Goal: Information Seeking & Learning: Learn about a topic

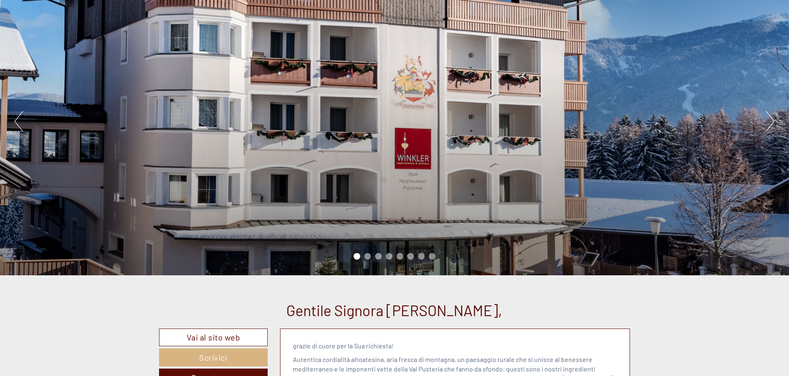
scroll to position [124, 0]
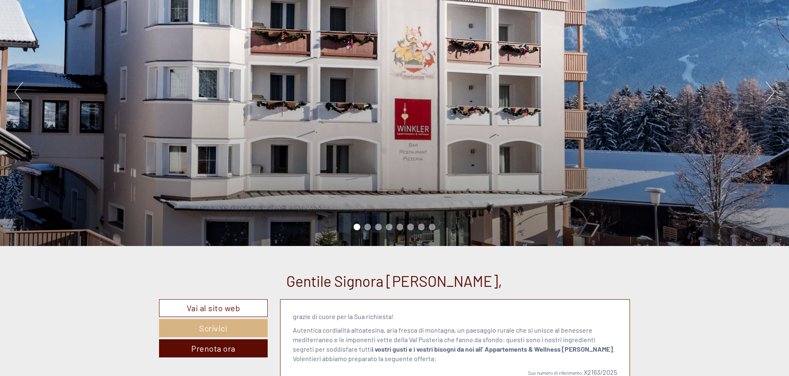
click at [770, 94] on button "Next" at bounding box center [770, 92] width 9 height 21
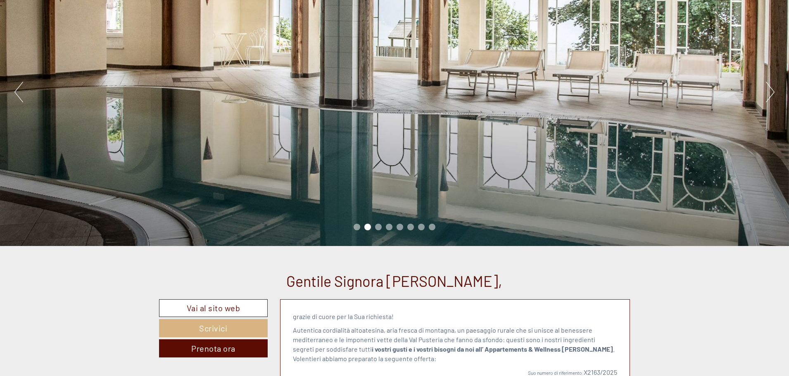
click at [770, 94] on button "Next" at bounding box center [770, 92] width 9 height 21
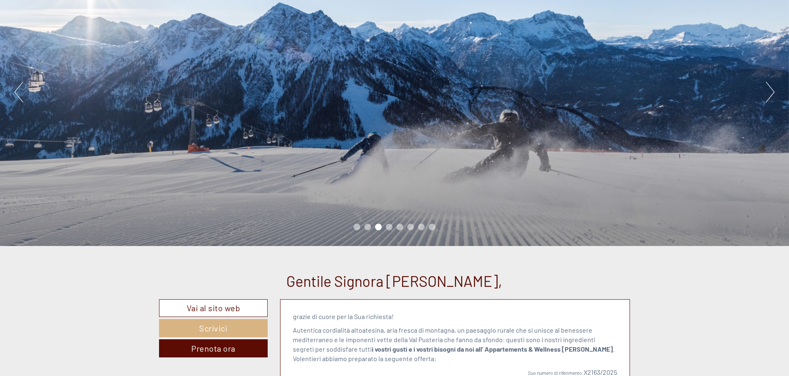
click at [770, 94] on button "Next" at bounding box center [770, 92] width 9 height 21
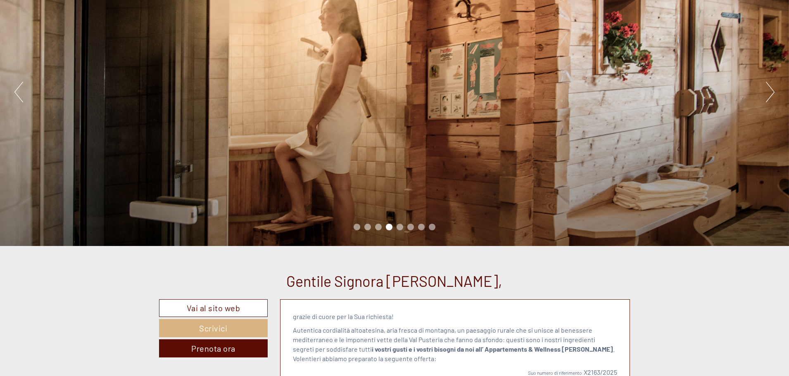
click at [770, 94] on button "Next" at bounding box center [770, 92] width 9 height 21
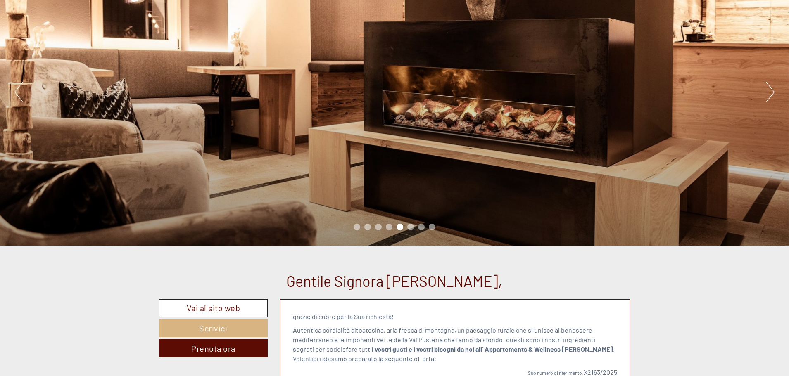
click at [770, 94] on button "Next" at bounding box center [770, 92] width 9 height 21
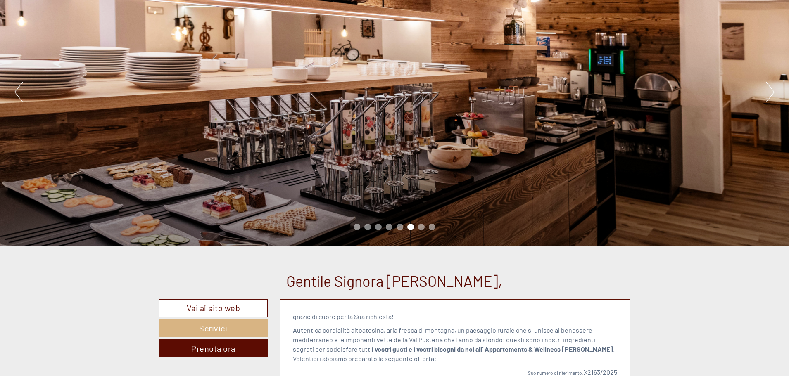
click at [770, 94] on button "Next" at bounding box center [770, 92] width 9 height 21
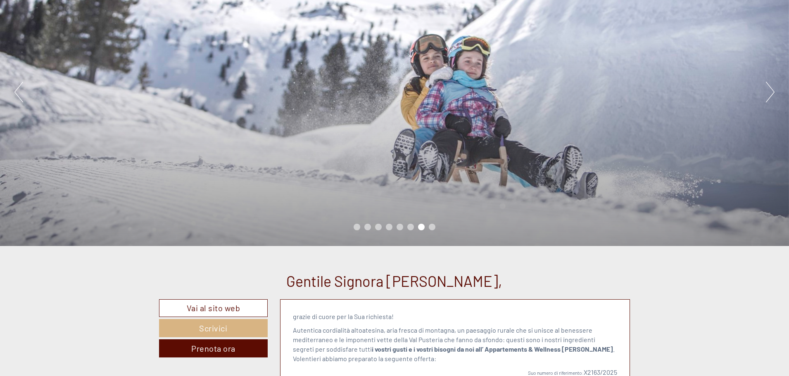
click at [770, 94] on button "Next" at bounding box center [770, 92] width 9 height 21
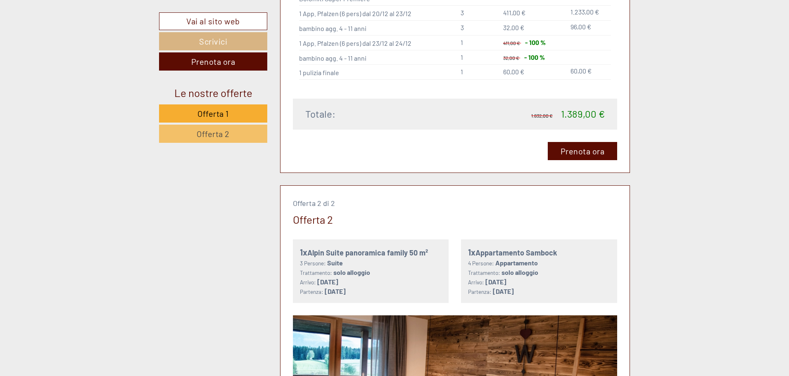
scroll to position [744, 0]
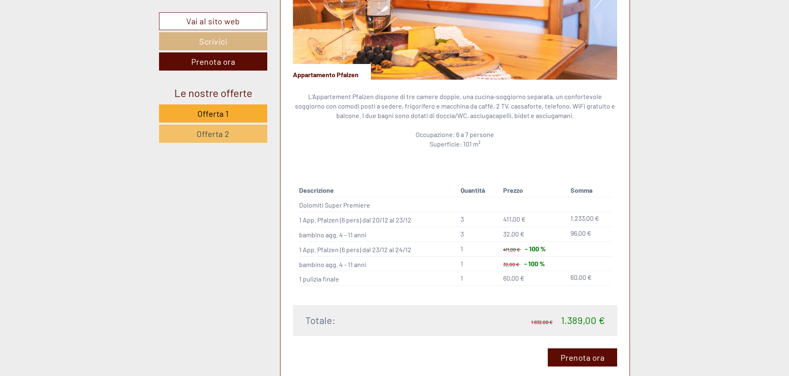
click at [503, 138] on p "L’Appartement Pfalzen dispone di tre camere doppie, una cucina-soggiorno separa…" at bounding box center [455, 120] width 325 height 57
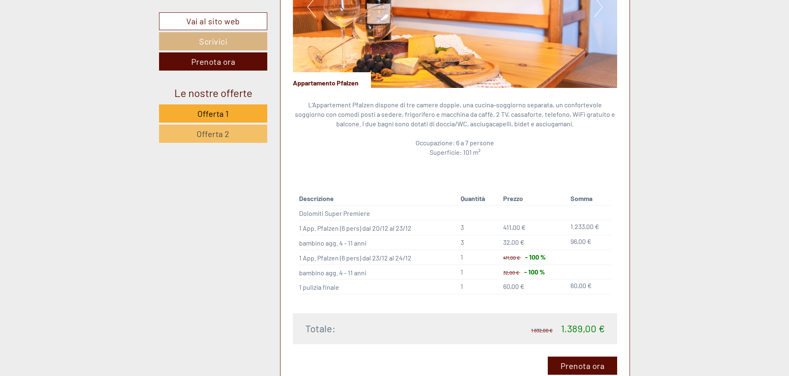
scroll to position [703, 0]
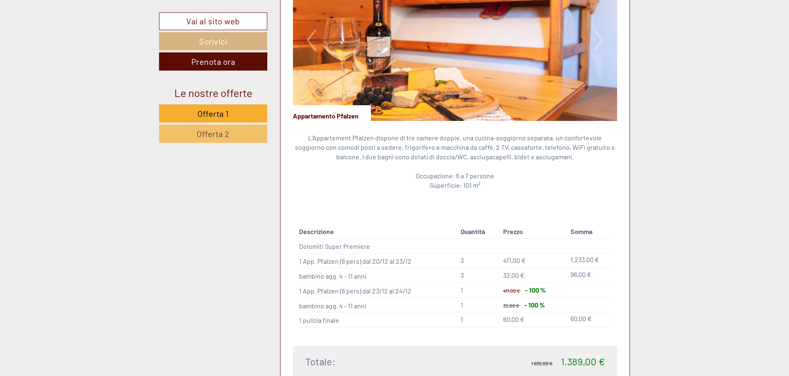
click at [546, 171] on p "L’Appartement Pfalzen dispone di tre camere doppie, una cucina-soggiorno separa…" at bounding box center [455, 161] width 325 height 57
